Goal: Task Accomplishment & Management: Use online tool/utility

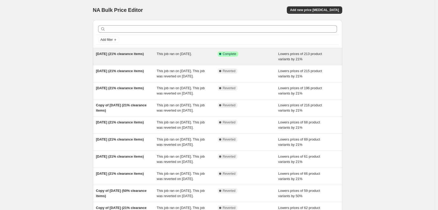
click at [132, 58] on div "[DATE] (21% clearance items)" at bounding box center [126, 56] width 61 height 11
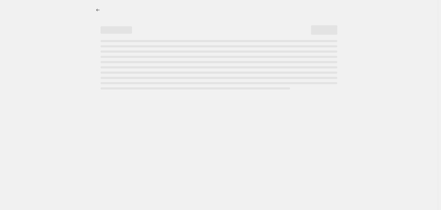
select select "percentage"
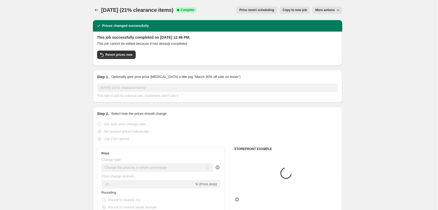
select select "collection"
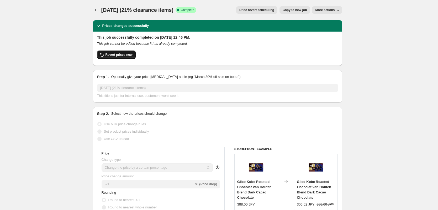
click at [123, 55] on span "Revert prices now" at bounding box center [119, 55] width 27 height 4
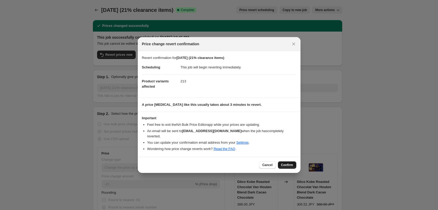
click at [288, 166] on span "Confirm" at bounding box center [287, 165] width 12 height 4
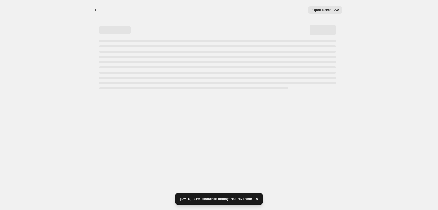
select select "percentage"
select select "collection"
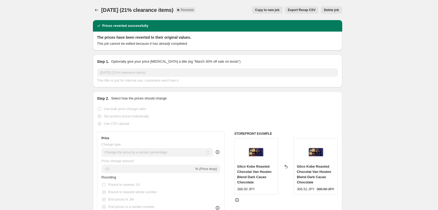
click at [276, 12] on button "Copy to new job" at bounding box center [267, 9] width 31 height 7
select select "percentage"
select select "collection"
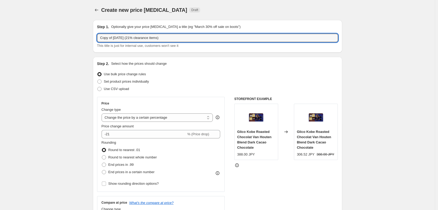
drag, startPoint x: 115, startPoint y: 38, endPoint x: 90, endPoint y: 37, distance: 25.2
click at [104, 39] on input "[DATE] (21% clearance items)" at bounding box center [217, 38] width 241 height 8
click at [109, 39] on input "[DATE] (21% clearance items)" at bounding box center [217, 38] width 241 height 8
click at [177, 36] on input "[DATE] (21% clearance items)" at bounding box center [217, 38] width 241 height 8
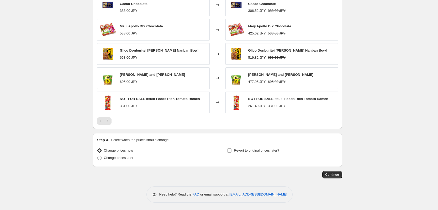
scroll to position [376, 0]
type input "[DATE] (21% clearance items)"
click at [332, 174] on span "Continue" at bounding box center [333, 174] width 14 height 4
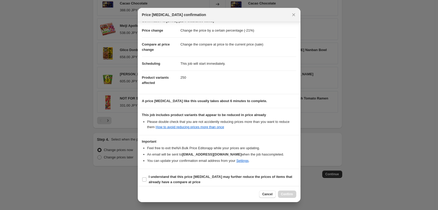
scroll to position [12, 0]
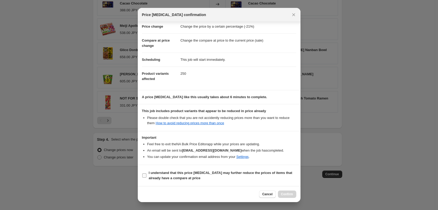
click at [145, 176] on input "I understand that this price [MEDICAL_DATA] may further reduce the prices of it…" at bounding box center [144, 175] width 4 height 4
checkbox input "true"
click at [287, 193] on span "Confirm" at bounding box center [287, 194] width 12 height 4
type input "[DATE] (21% clearance items)"
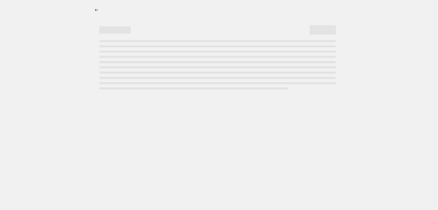
select select "percentage"
select select "collection"
